Goal: Register for event/course

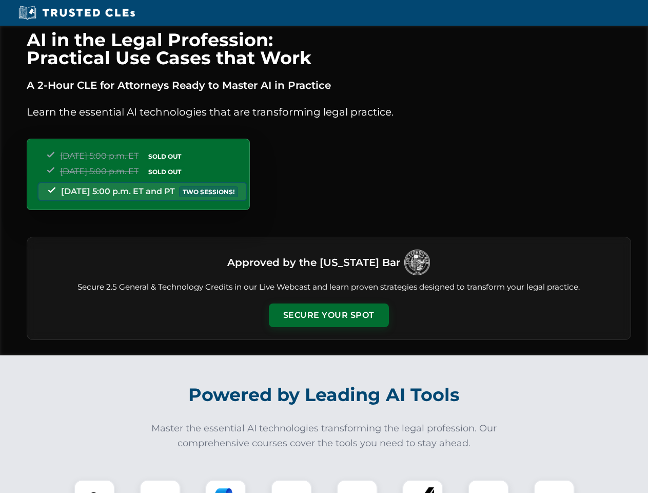
click at [329, 315] on button "Secure Your Spot" at bounding box center [329, 315] width 120 height 24
click at [94, 486] on img at bounding box center [95, 500] width 30 height 30
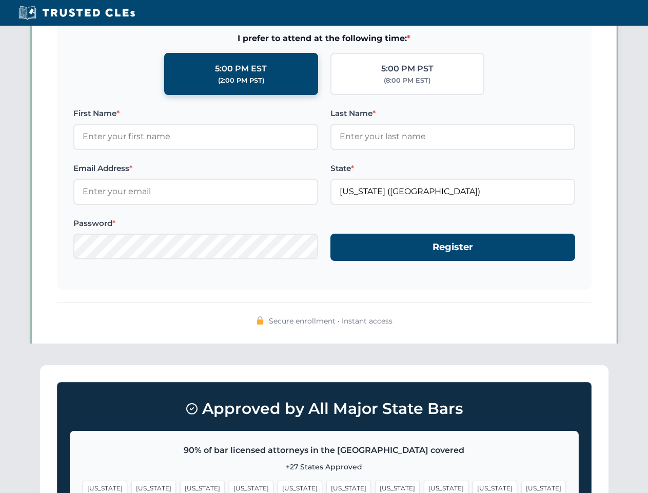
click at [375, 486] on span "[US_STATE]" at bounding box center [397, 487] width 45 height 15
click at [473, 486] on span "[US_STATE]" at bounding box center [495, 487] width 45 height 15
